Goal: Task Accomplishment & Management: Use online tool/utility

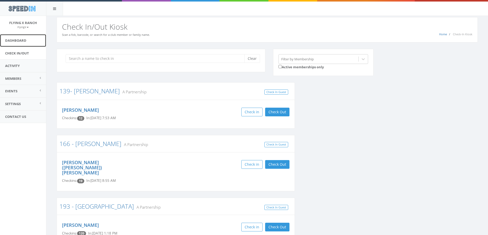
click at [21, 39] on link "Dashboard" at bounding box center [23, 40] width 46 height 13
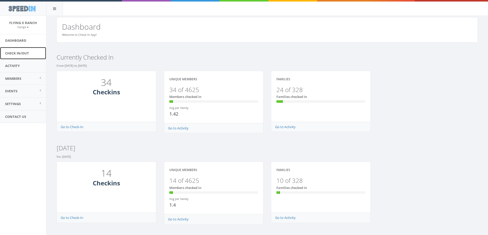
click at [21, 52] on link "Check In/Out" at bounding box center [23, 53] width 46 height 13
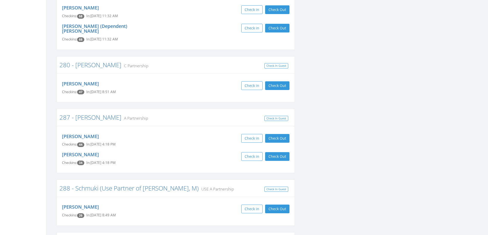
scroll to position [742, 0]
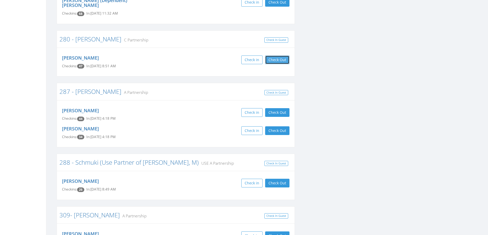
click at [275, 56] on button "Check Out" at bounding box center [277, 60] width 24 height 9
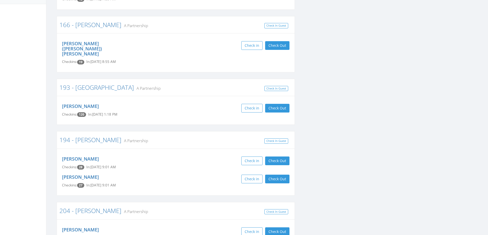
scroll to position [0, 0]
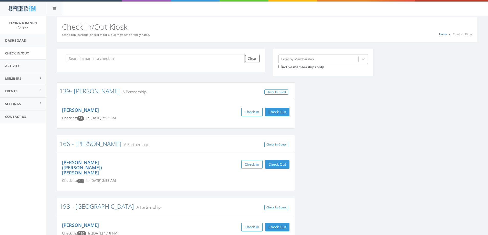
click at [250, 57] on button "Clear" at bounding box center [252, 58] width 16 height 9
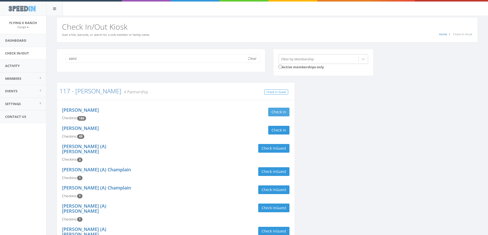
type input "vanz"
click at [272, 113] on button "Check in" at bounding box center [278, 112] width 21 height 9
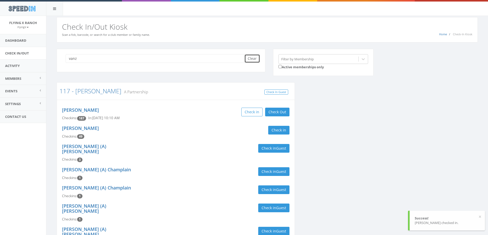
click at [252, 61] on button "Clear" at bounding box center [252, 58] width 16 height 9
